Goal: Information Seeking & Learning: Learn about a topic

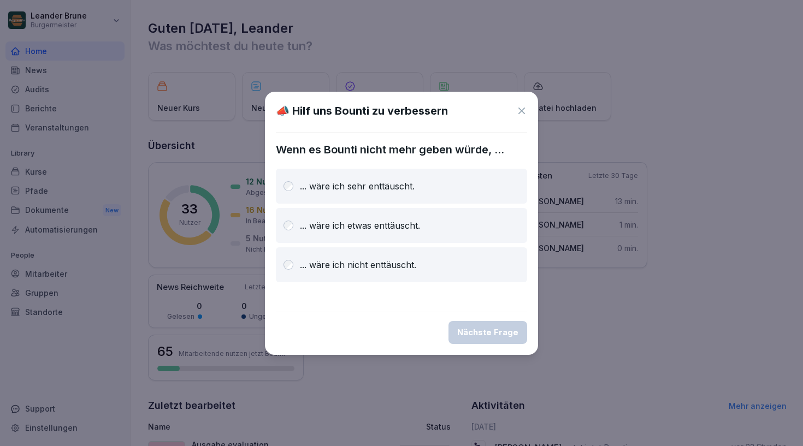
click at [522, 110] on icon at bounding box center [522, 111] width 7 height 7
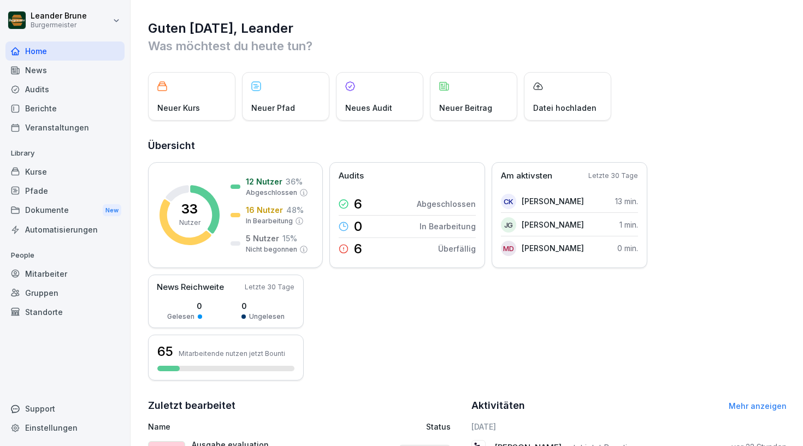
click at [87, 67] on div "News" at bounding box center [64, 70] width 119 height 19
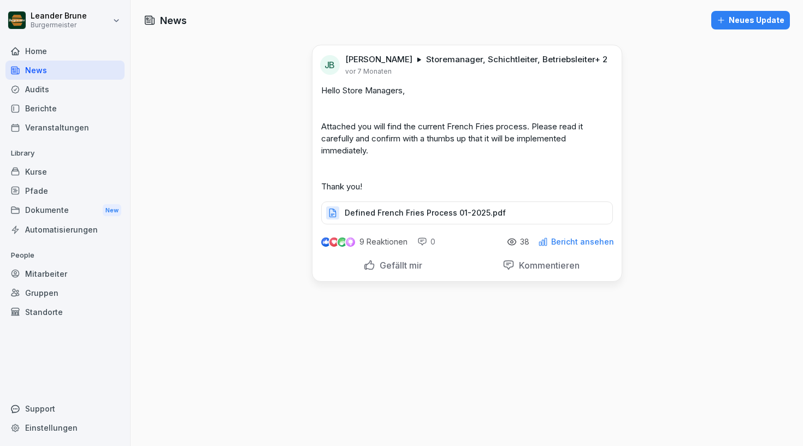
click at [43, 90] on div "Audits" at bounding box center [64, 89] width 119 height 19
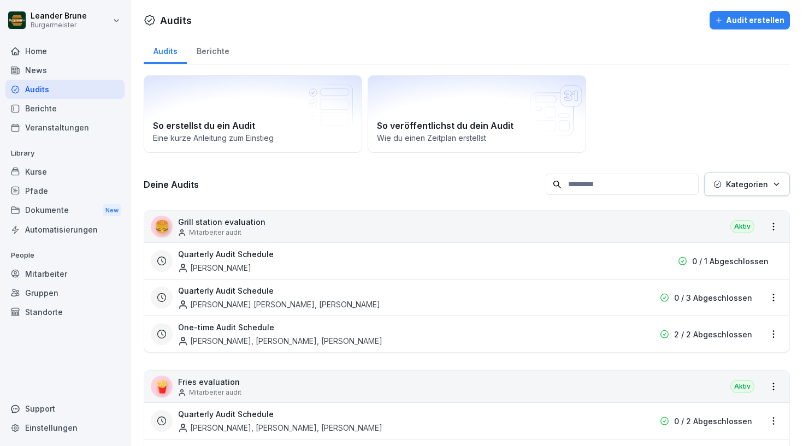
click at [222, 53] on div "Berichte" at bounding box center [213, 50] width 52 height 28
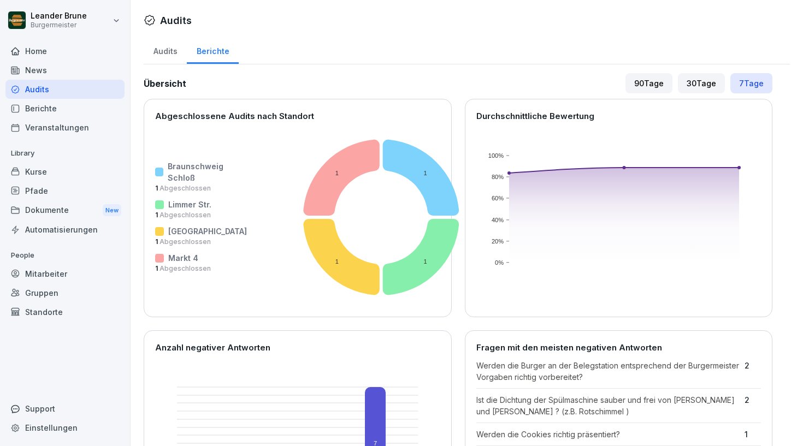
click at [168, 56] on div "Audits" at bounding box center [165, 50] width 43 height 28
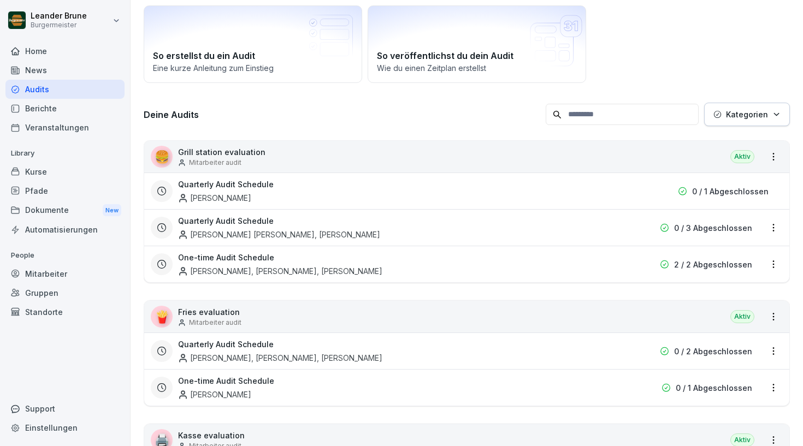
scroll to position [74, 0]
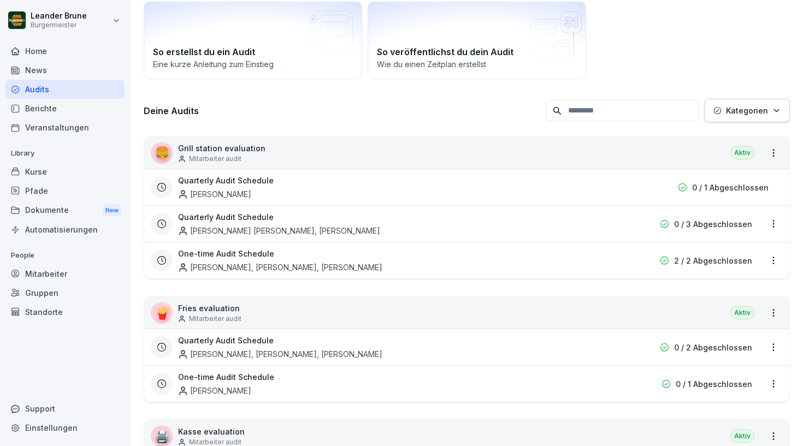
click at [773, 157] on html "[PERSON_NAME] Burgermeister Home News Audits Berichte Veranstaltungen Library K…" at bounding box center [401, 223] width 803 height 446
click at [0, 0] on link "Alle Berichte ansehen" at bounding box center [0, 0] width 0 height 0
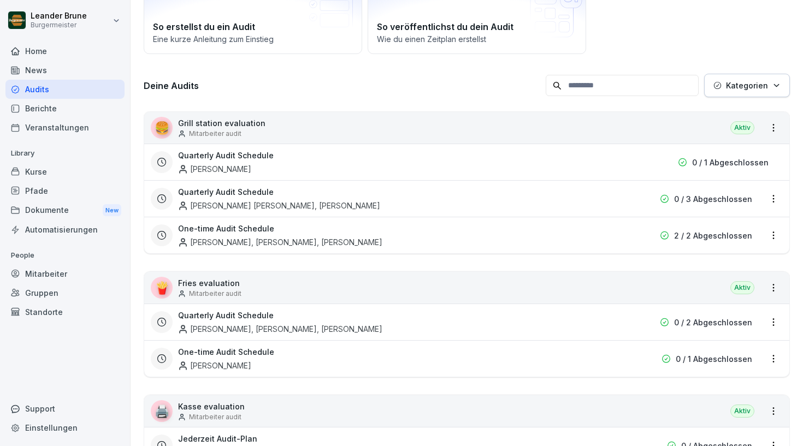
scroll to position [100, 0]
click at [764, 80] on p "Kategorien" at bounding box center [747, 84] width 42 height 11
click at [721, 57] on html "[PERSON_NAME] Burgermeister Home News Audits Berichte Veranstaltungen Library K…" at bounding box center [401, 223] width 803 height 446
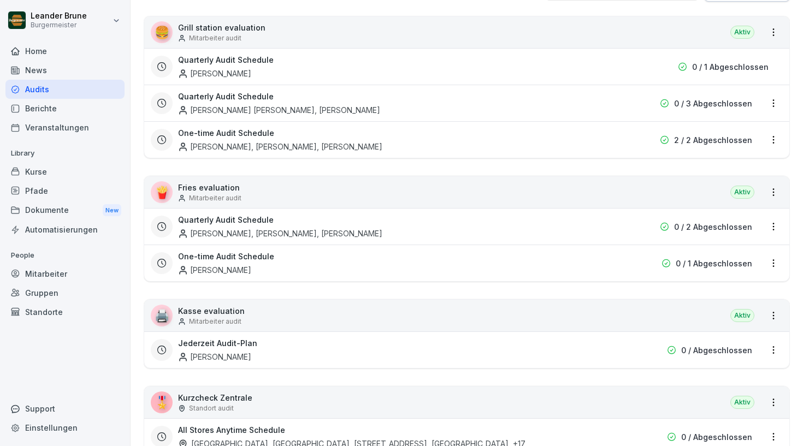
scroll to position [214, 0]
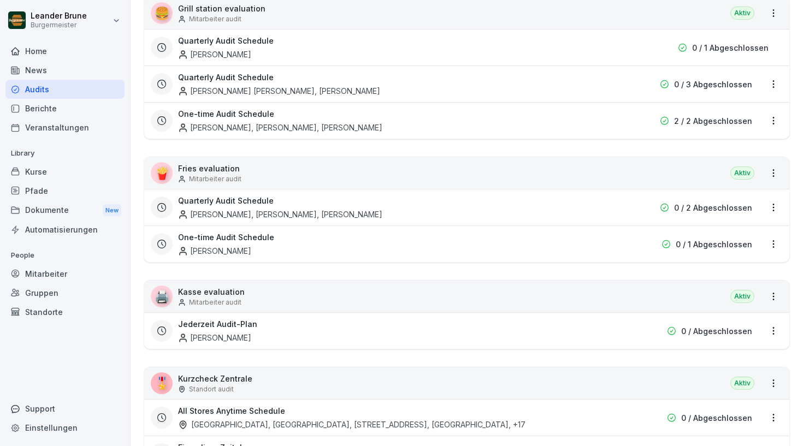
click at [469, 173] on div "🍟 Fries evaluation Mitarbeiter audit Aktiv" at bounding box center [466, 173] width 645 height 32
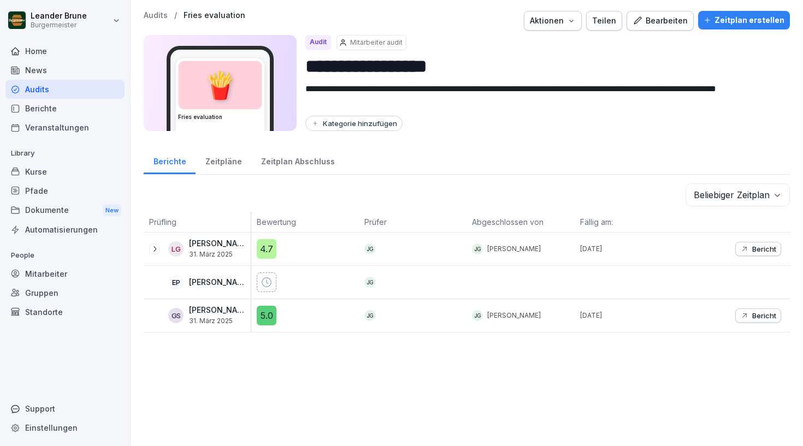
click at [267, 251] on div "4.7" at bounding box center [267, 249] width 20 height 20
click at [151, 252] on icon at bounding box center [154, 249] width 9 height 9
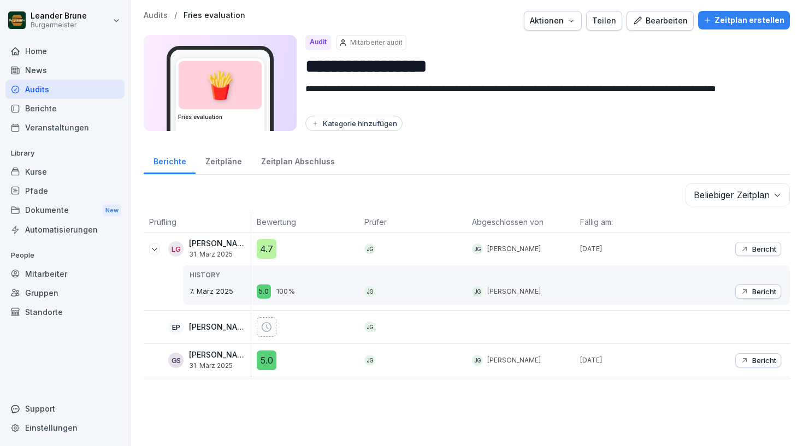
click at [162, 252] on div "LG [PERSON_NAME] [DATE][PERSON_NAME]" at bounding box center [200, 248] width 102 height 19
click at [157, 251] on icon at bounding box center [154, 249] width 9 height 9
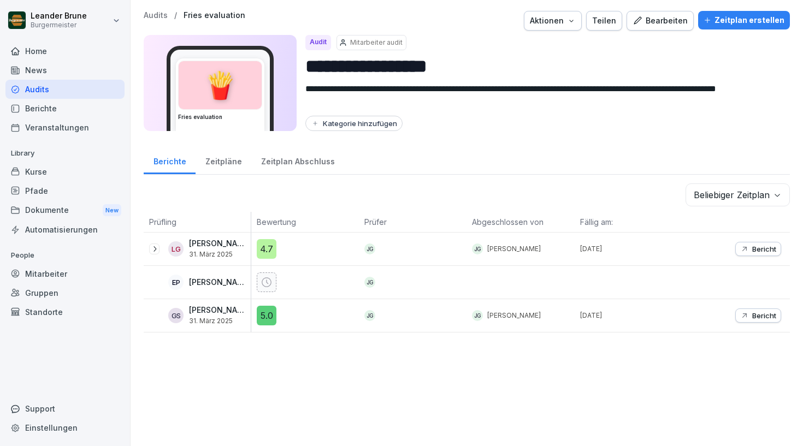
click at [208, 168] on div "Zeitpläne" at bounding box center [224, 160] width 56 height 28
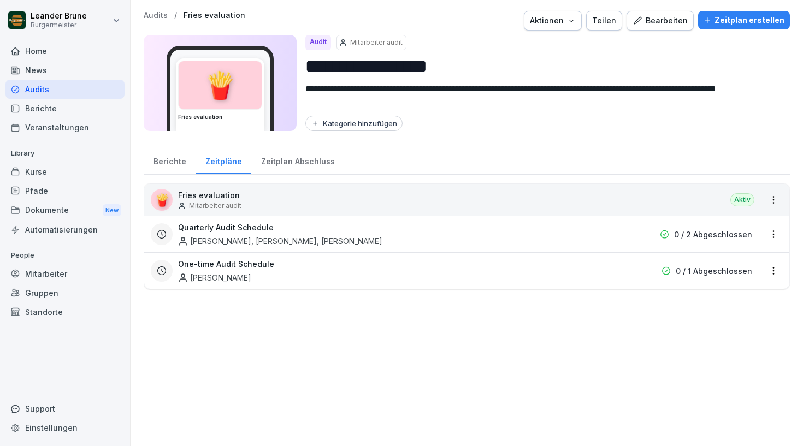
click at [281, 164] on div "Zeitplan Abschluss" at bounding box center [297, 160] width 93 height 28
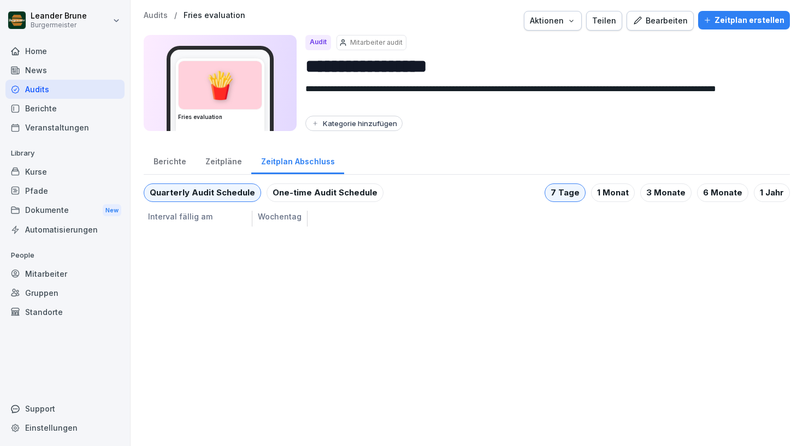
click at [168, 170] on div "Berichte" at bounding box center [170, 160] width 52 height 28
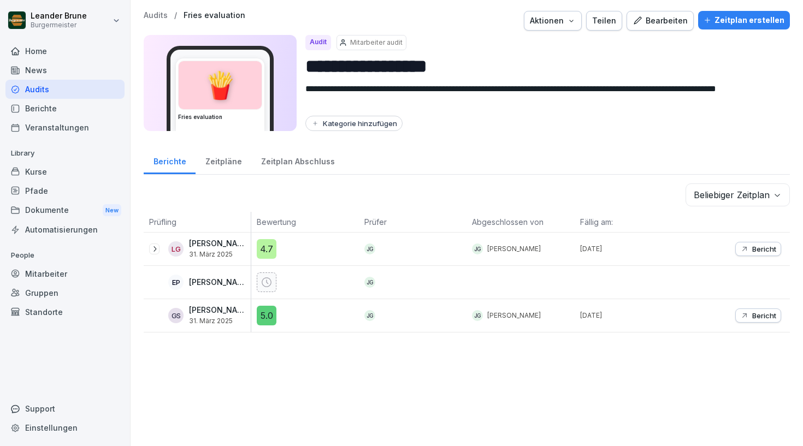
click at [158, 18] on p "Audits" at bounding box center [156, 15] width 24 height 9
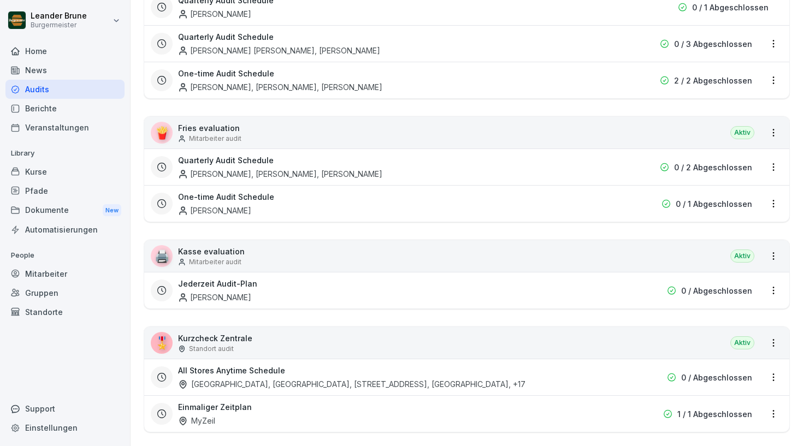
scroll to position [222, 0]
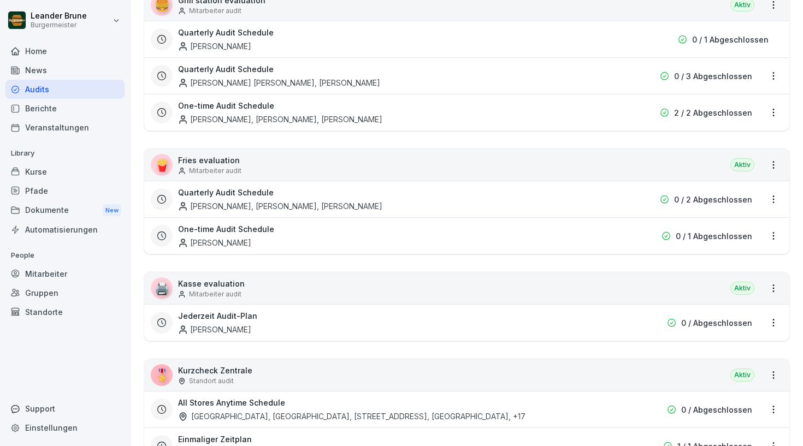
click at [772, 291] on html "[PERSON_NAME] Burgermeister Home News Audits Berichte Veranstaltungen Library K…" at bounding box center [401, 223] width 803 height 446
click at [0, 0] on link "Alle Berichte ansehen" at bounding box center [0, 0] width 0 height 0
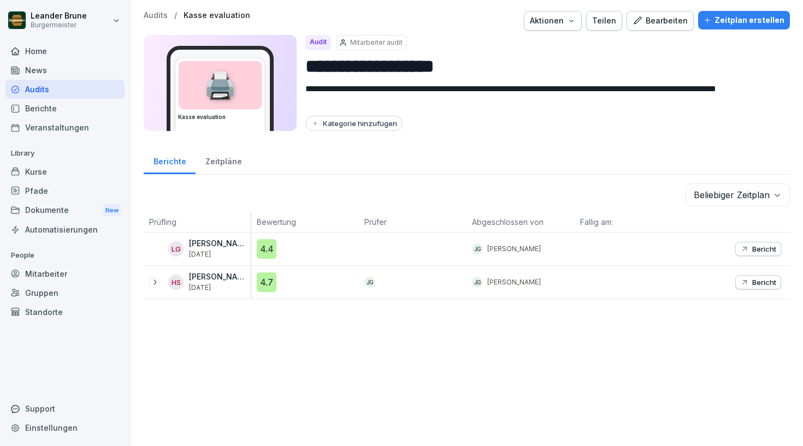
click at [152, 284] on icon at bounding box center [154, 282] width 9 height 9
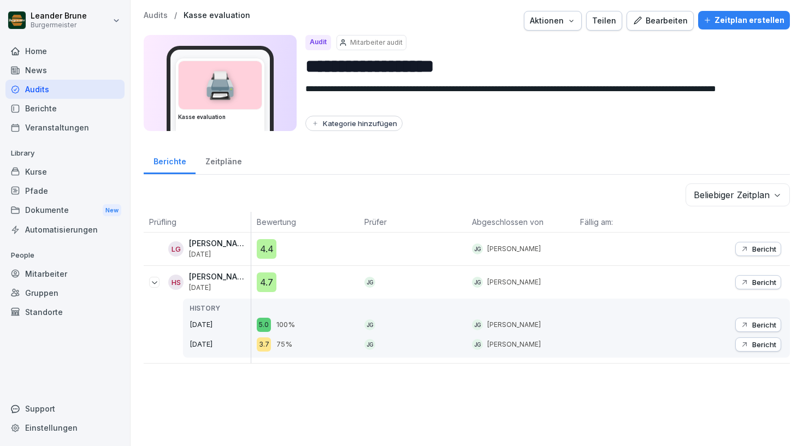
click at [721, 203] on body "**********" at bounding box center [401, 223] width 803 height 446
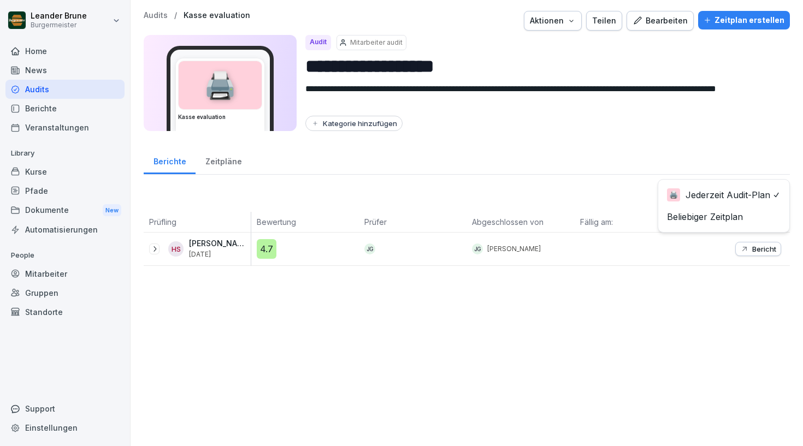
click at [693, 192] on body "**********" at bounding box center [401, 223] width 803 height 446
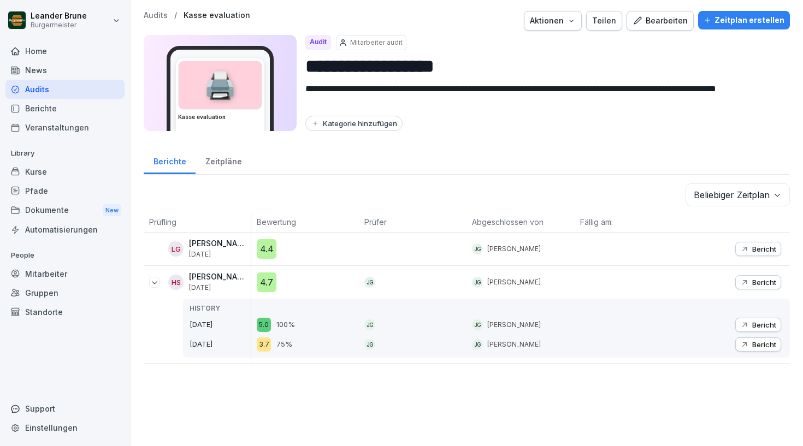
click at [151, 281] on icon at bounding box center [154, 282] width 9 height 9
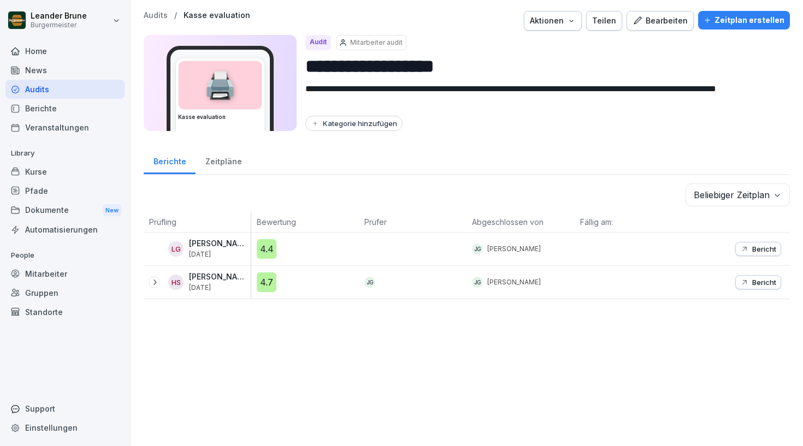
click at [221, 165] on div "Zeitpläne" at bounding box center [224, 160] width 56 height 28
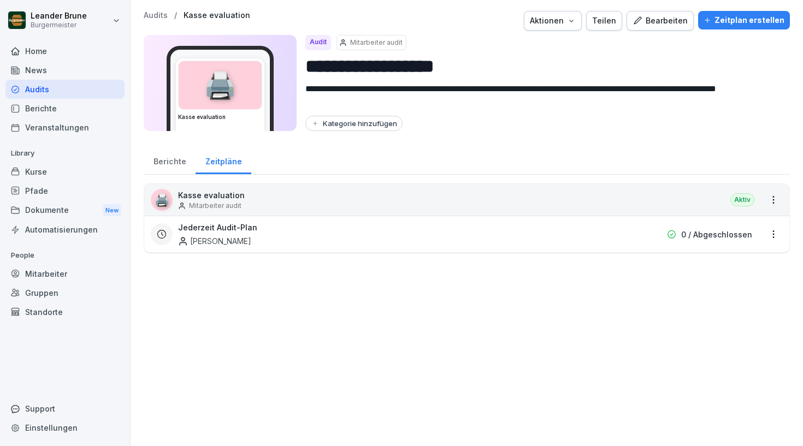
click at [181, 165] on div "Berichte" at bounding box center [170, 160] width 52 height 28
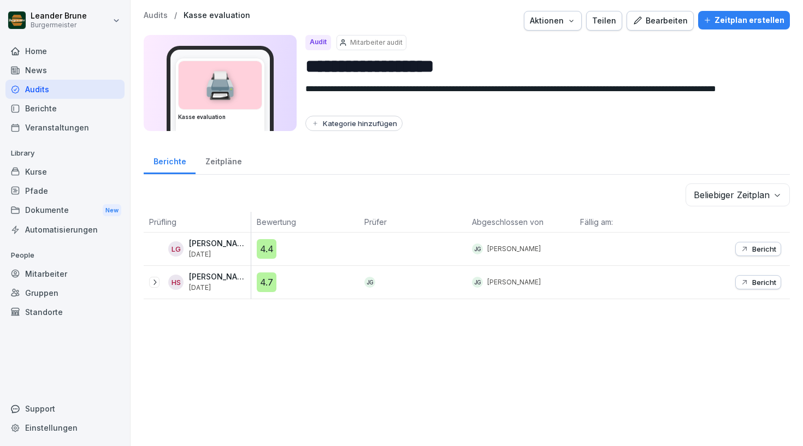
click at [331, 130] on button "Kategorie hinzufügen" at bounding box center [353, 123] width 97 height 15
click at [457, 128] on div "Kategorie hinzufügen" at bounding box center [543, 123] width 476 height 15
click at [66, 108] on div "Berichte" at bounding box center [64, 108] width 119 height 19
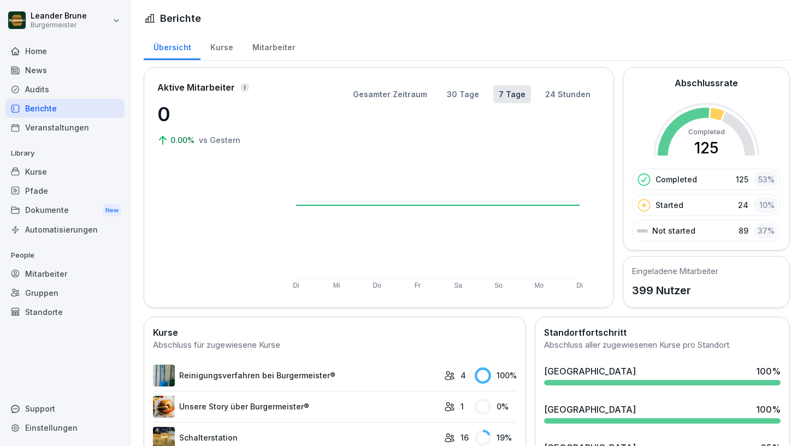
click at [260, 46] on div "Mitarbeiter" at bounding box center [274, 46] width 62 height 28
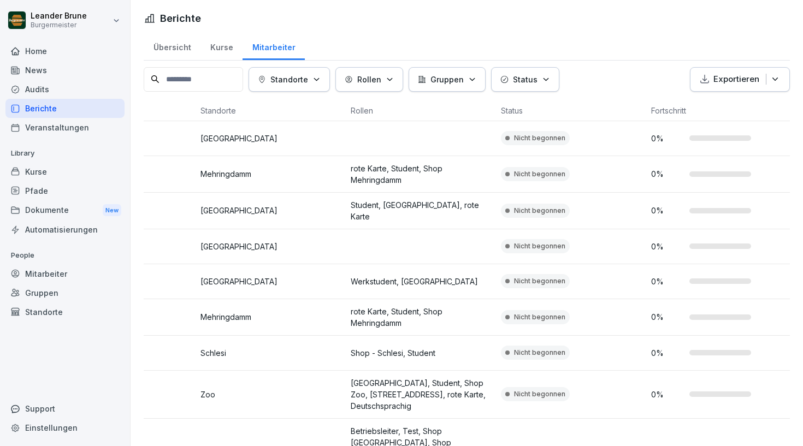
scroll to position [0, 247]
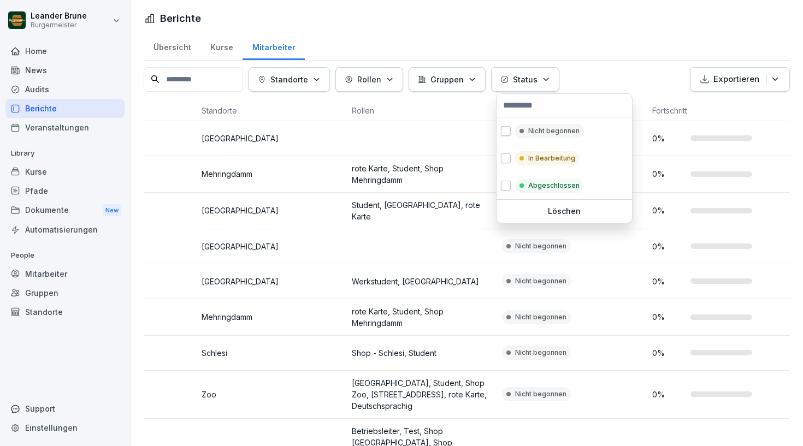
click at [535, 81] on p "Status" at bounding box center [525, 79] width 25 height 11
click at [472, 80] on div "Gruppen" at bounding box center [447, 79] width 58 height 11
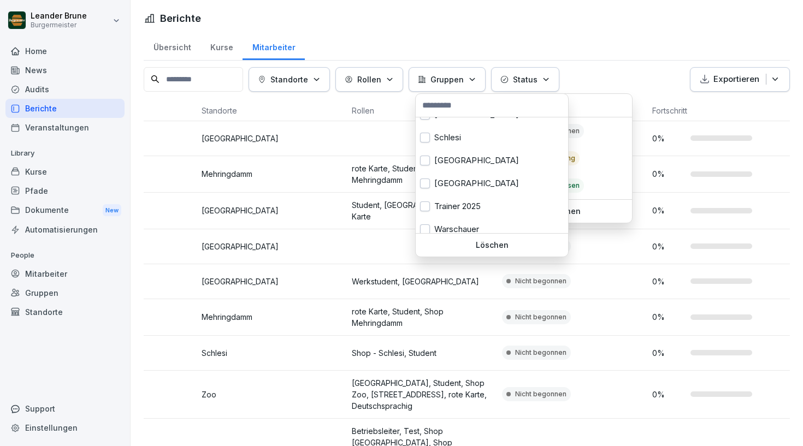
scroll to position [413, 0]
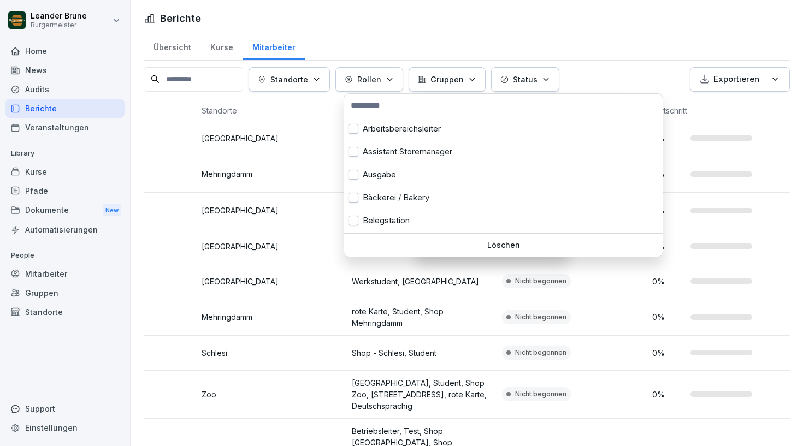
click at [393, 85] on button "Rollen" at bounding box center [370, 79] width 68 height 25
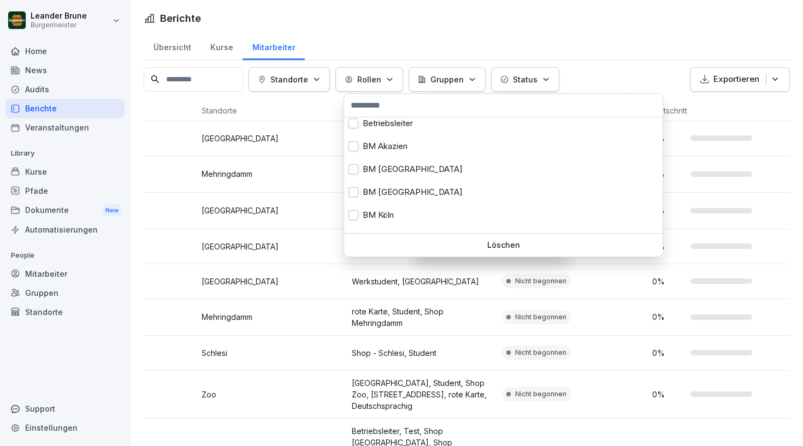
scroll to position [258, 0]
click at [321, 84] on div "Standorte" at bounding box center [289, 79] width 63 height 11
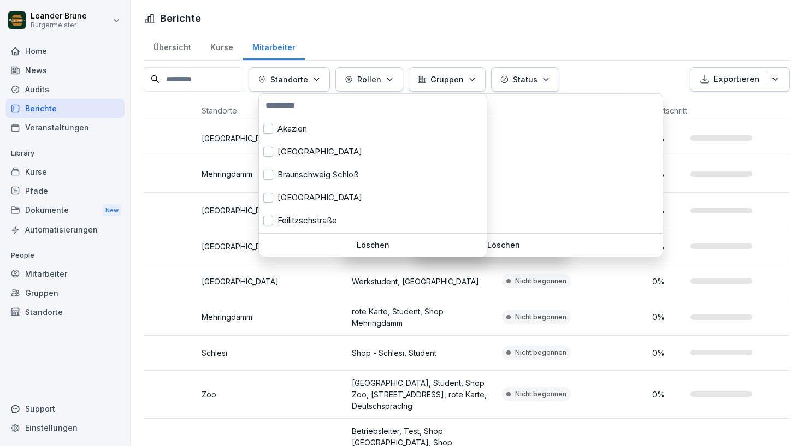
click at [321, 74] on div "Standorte" at bounding box center [289, 79] width 63 height 11
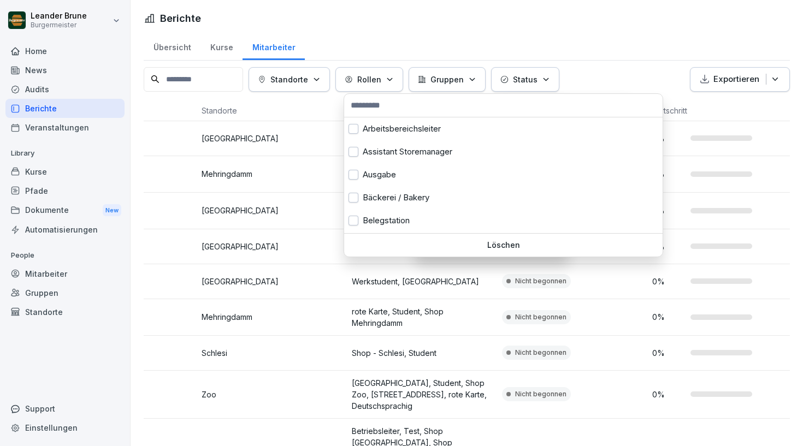
click at [381, 84] on p "Rollen" at bounding box center [369, 79] width 24 height 11
click at [395, 85] on button "Rollen" at bounding box center [370, 79] width 68 height 25
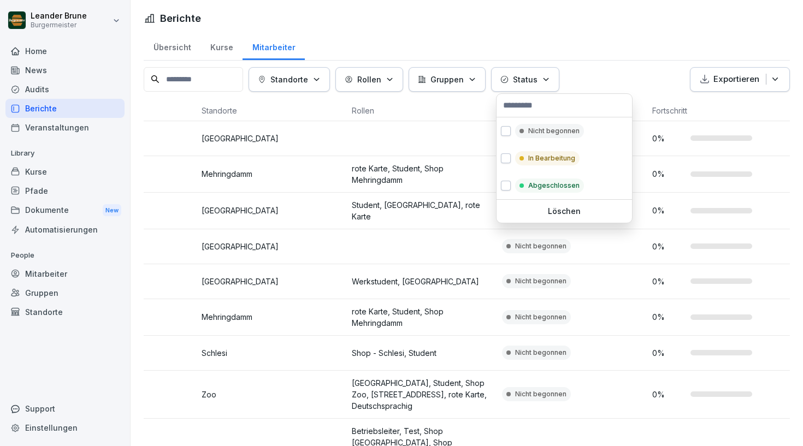
click at [477, 80] on icon "button" at bounding box center [472, 79] width 8 height 8
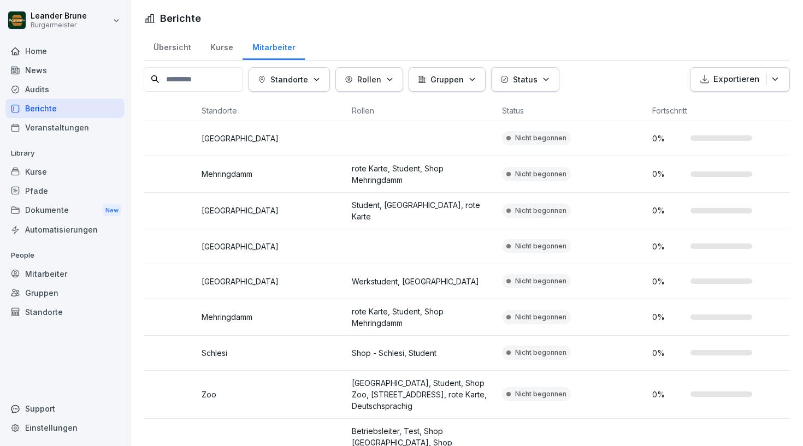
click at [477, 80] on icon "button" at bounding box center [472, 79] width 8 height 8
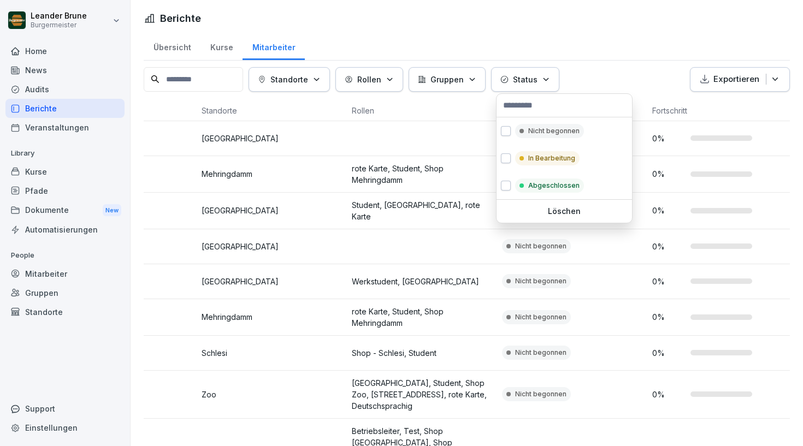
click at [549, 78] on icon "button" at bounding box center [546, 79] width 8 height 8
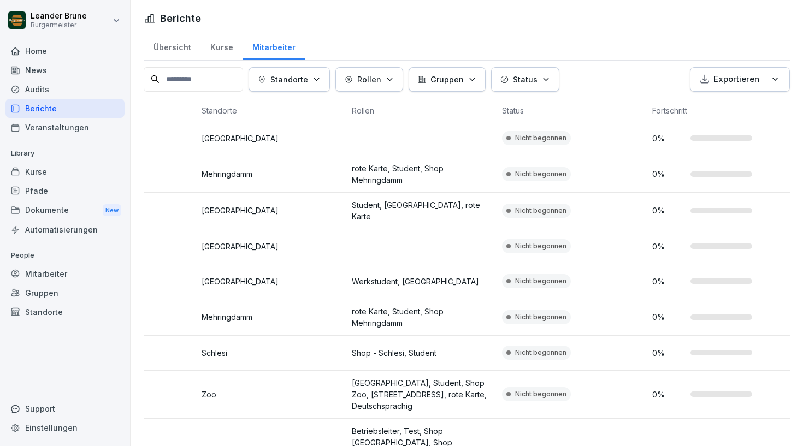
click at [549, 78] on icon "button" at bounding box center [546, 79] width 8 height 8
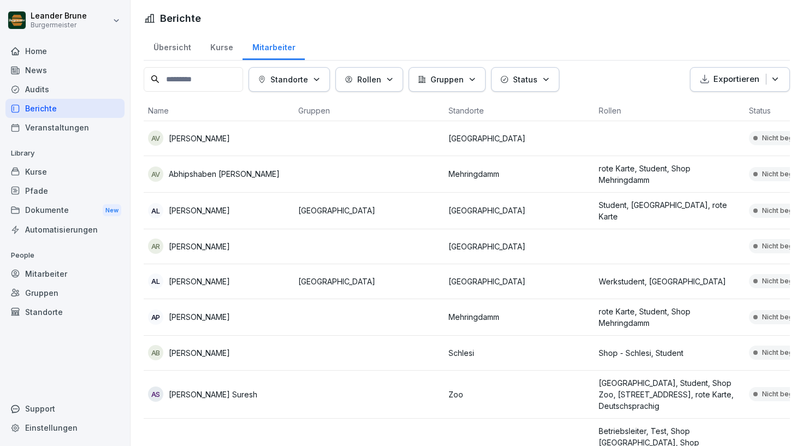
scroll to position [0, 0]
click at [62, 213] on div "Dokumente New" at bounding box center [64, 211] width 119 height 20
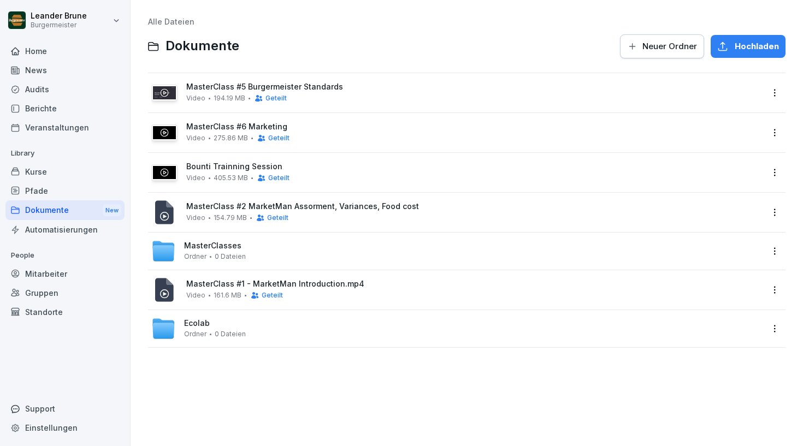
click at [198, 248] on span "MasterClasses" at bounding box center [212, 246] width 57 height 9
drag, startPoint x: 213, startPoint y: 205, endPoint x: 210, endPoint y: 257, distance: 52.6
click at [210, 257] on div "MasterClass #5 Burgermeister Standards Video 194.19 MB Geteilt MasterClass #6 M…" at bounding box center [467, 210] width 638 height 275
click at [779, 216] on html "[PERSON_NAME] Burgermeister Home News Audits Berichte Veranstaltungen Library K…" at bounding box center [401, 223] width 803 height 446
click at [692, 232] on div "Details" at bounding box center [703, 234] width 27 height 13
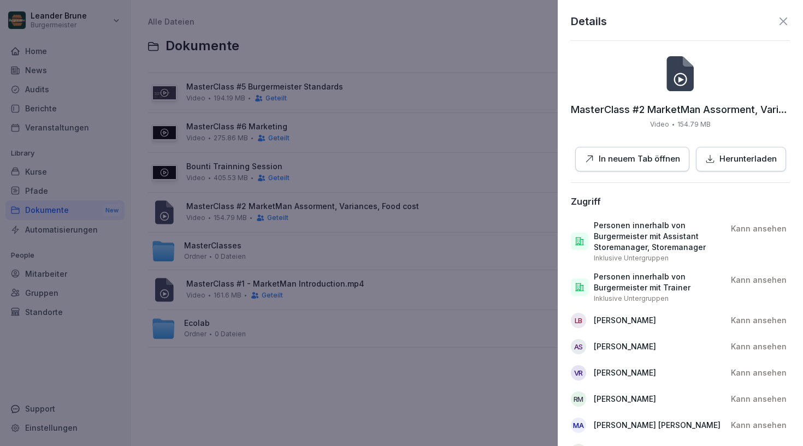
click at [786, 21] on icon at bounding box center [783, 21] width 13 height 13
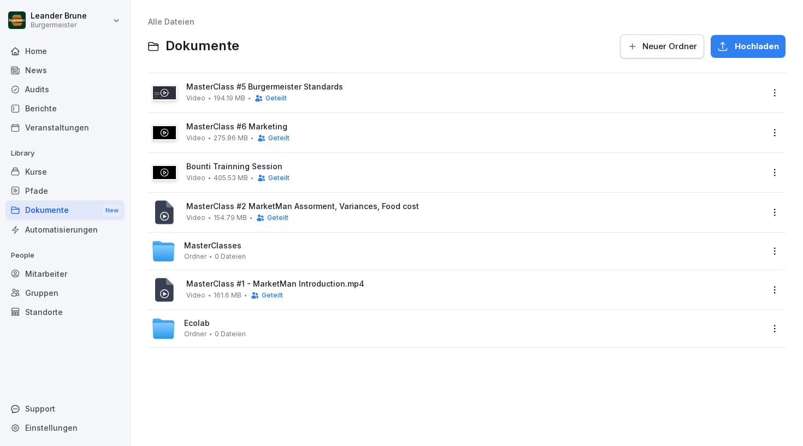
click at [258, 249] on div "MasterClasses Ordner 0 Dateien" at bounding box center [457, 251] width 612 height 24
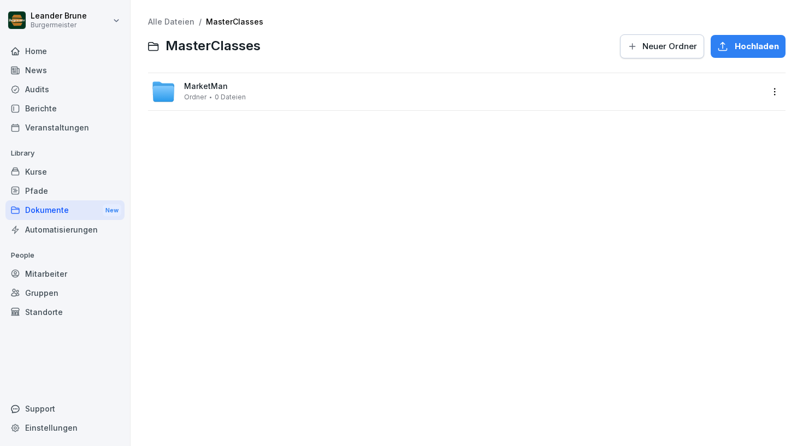
click at [179, 23] on link "Alle Dateien" at bounding box center [171, 21] width 46 height 9
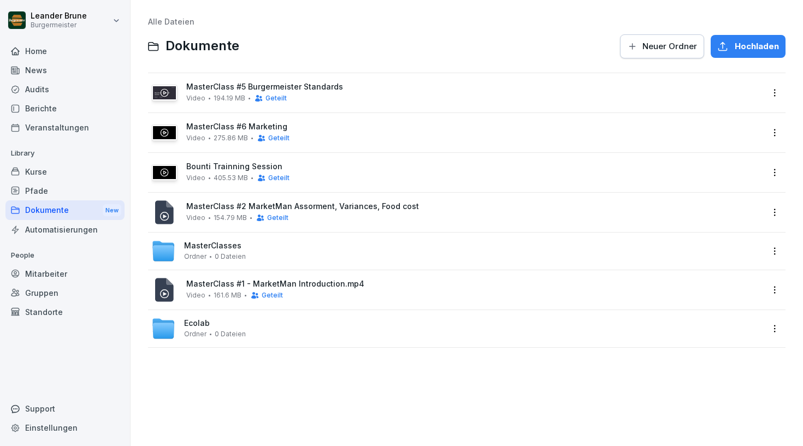
click at [346, 84] on span "MasterClass #5 Burgermeister Standards" at bounding box center [474, 87] width 577 height 9
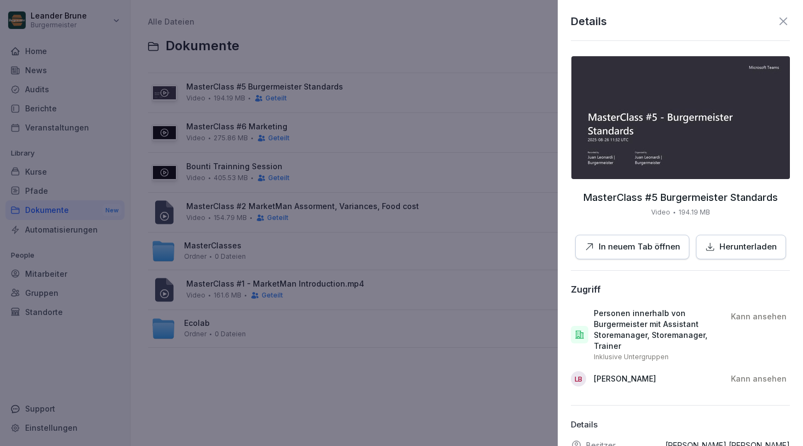
click at [783, 14] on div "Details" at bounding box center [680, 21] width 219 height 16
click at [784, 18] on icon at bounding box center [783, 21] width 13 height 13
